Goal: Information Seeking & Learning: Learn about a topic

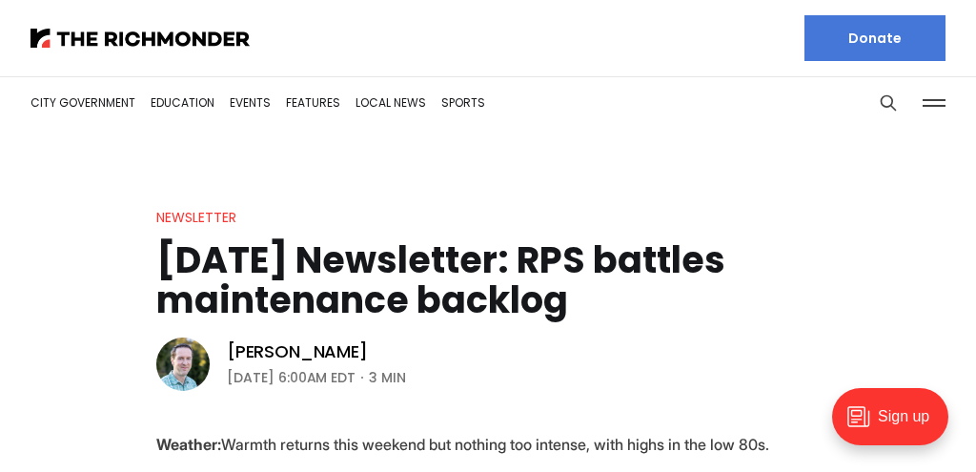
click at [936, 100] on button at bounding box center [934, 103] width 29 height 29
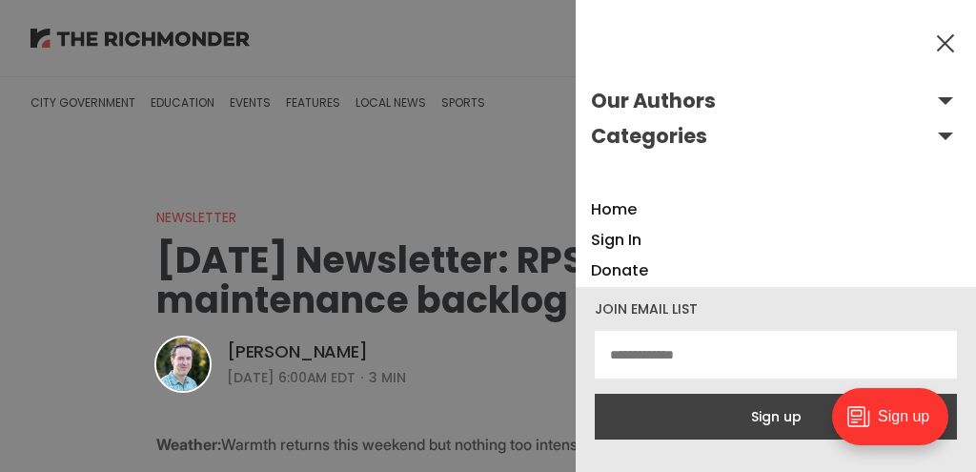
scroll to position [156, 0]
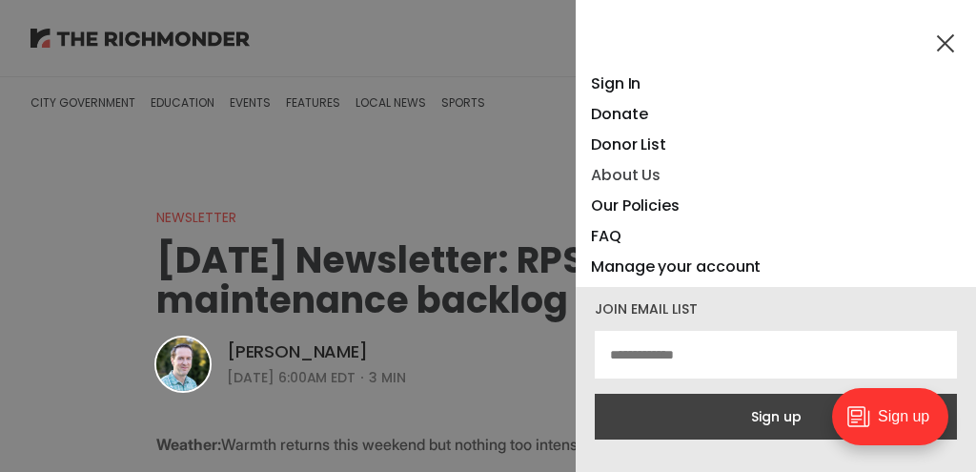
click at [633, 174] on link "About Us" at bounding box center [626, 175] width 70 height 22
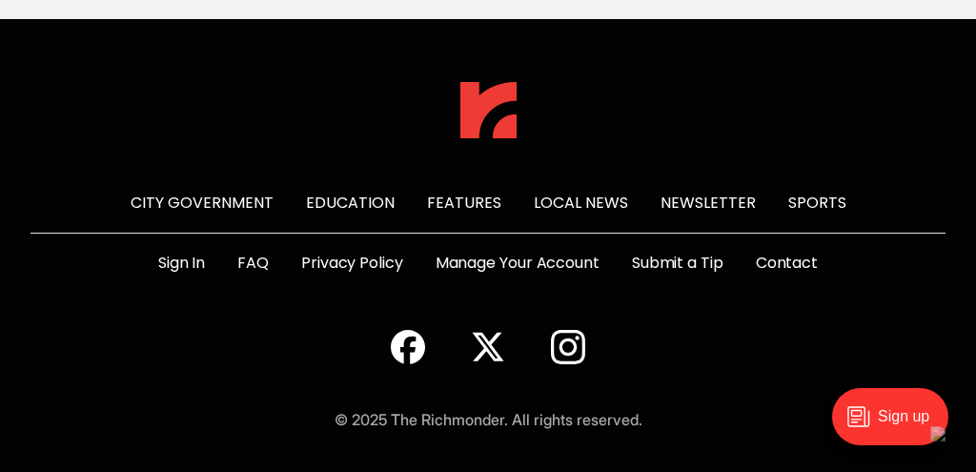
scroll to position [5166, 0]
click at [261, 275] on link "FAQ" at bounding box center [252, 263] width 31 height 23
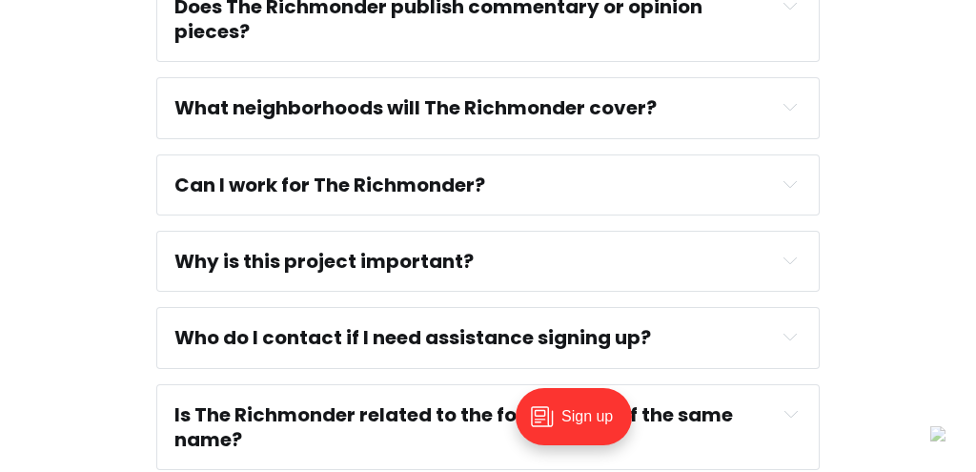
click at [459, 186] on strong "Can I work for The Richmonder?" at bounding box center [329, 185] width 311 height 27
